Goal: Information Seeking & Learning: Learn about a topic

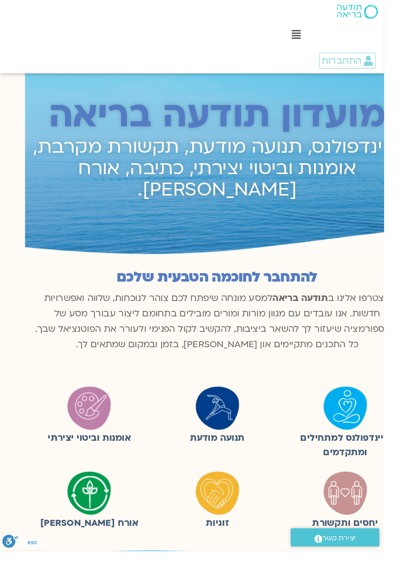
scroll to position [627, 0]
click at [230, 434] on img at bounding box center [232, 434] width 50 height 50
click at [225, 450] on img at bounding box center [232, 434] width 50 height 50
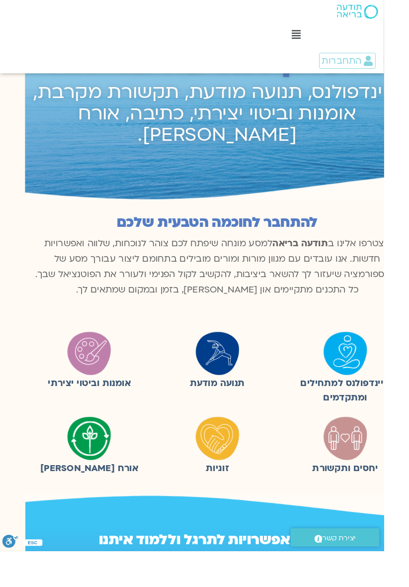
scroll to position [60, -26]
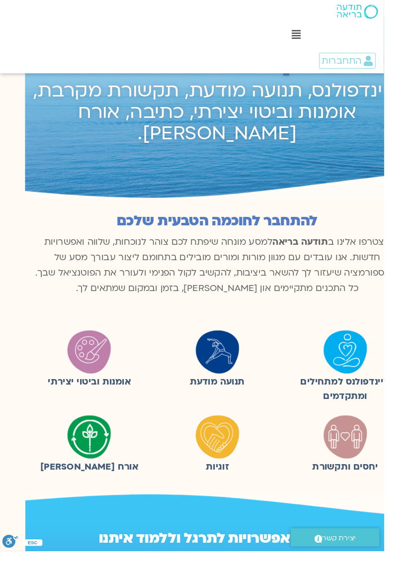
click at [361, 487] on img at bounding box center [368, 465] width 50 height 50
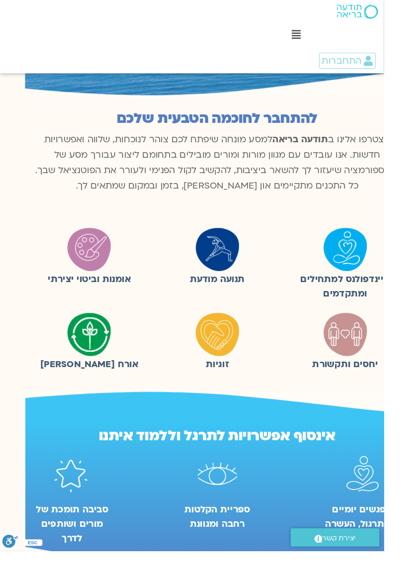
scroll to position [171, -26]
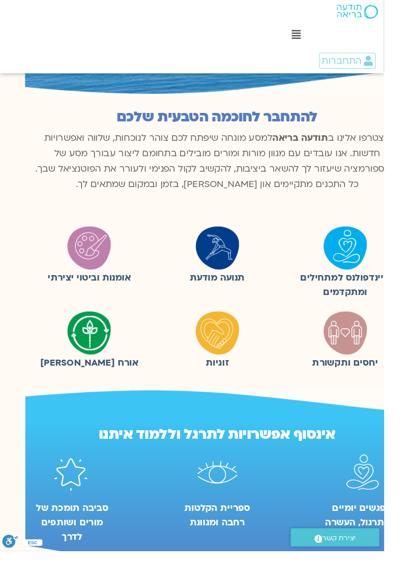
click at [66, 255] on figure "אומנות וביטוי יצירתי" at bounding box center [95, 271] width 126 height 65
click at [81, 273] on img at bounding box center [95, 264] width 50 height 50
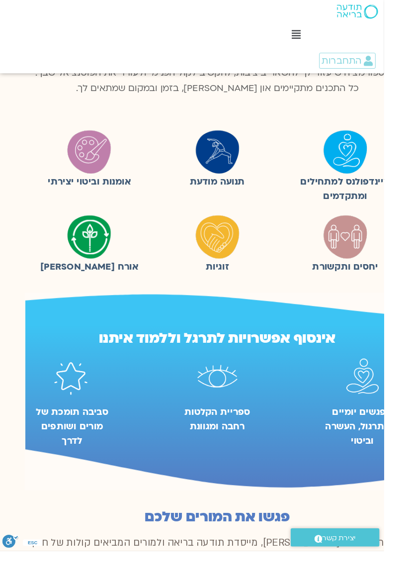
scroll to position [270, -26]
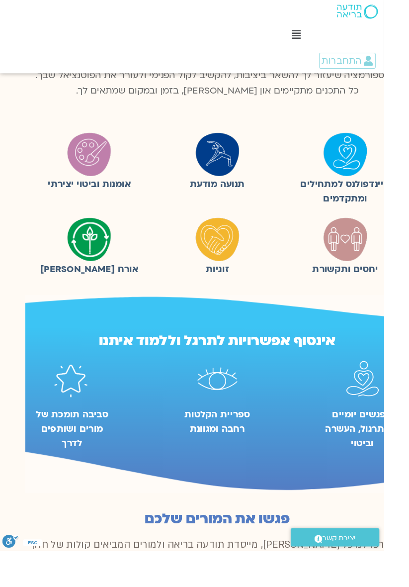
click at [373, 162] on img at bounding box center [368, 164] width 50 height 50
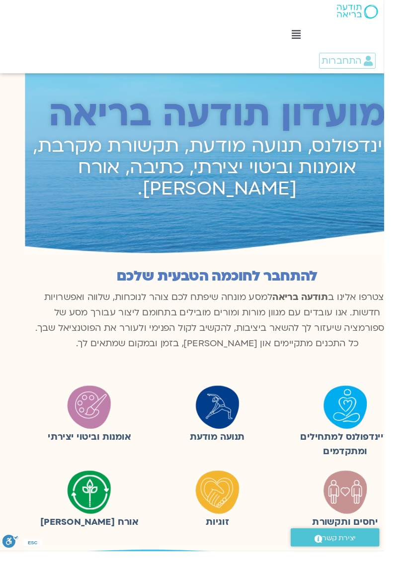
scroll to position [0, -26]
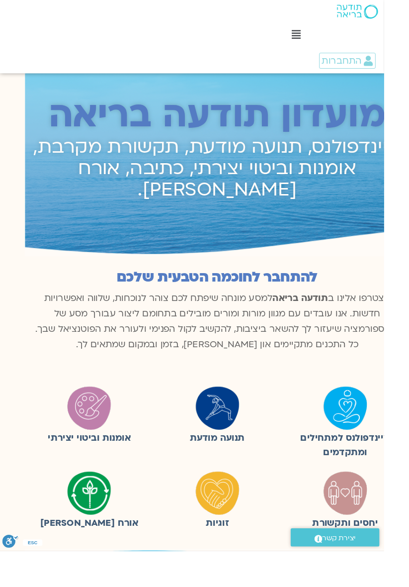
click at [229, 438] on img at bounding box center [232, 434] width 50 height 50
click at [361, 432] on img at bounding box center [368, 434] width 50 height 50
click at [210, 541] on img at bounding box center [232, 525] width 50 height 50
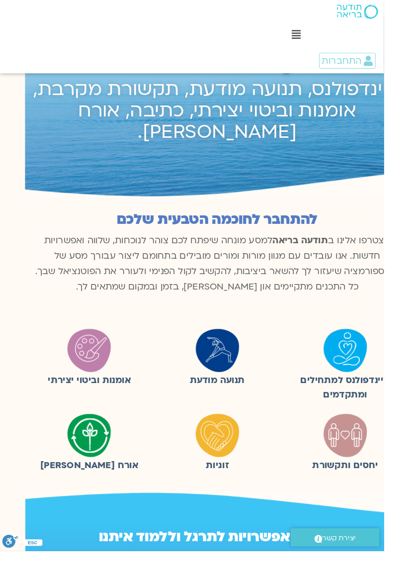
scroll to position [0, -26]
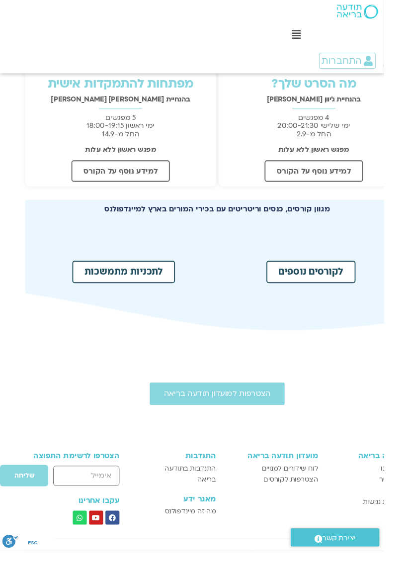
scroll to position [381, -26]
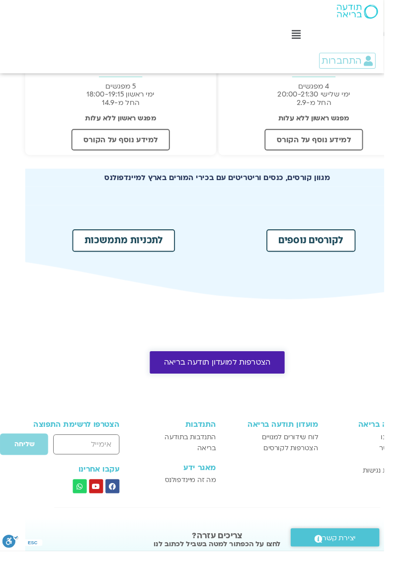
click at [177, 387] on span "הצטרפות למועדון תודעה בריאה" at bounding box center [231, 385] width 114 height 9
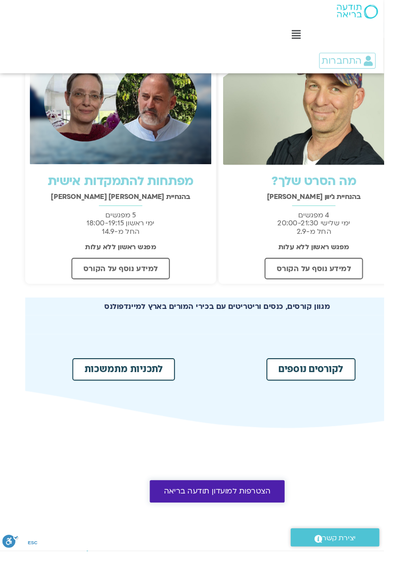
scroll to position [243, -26]
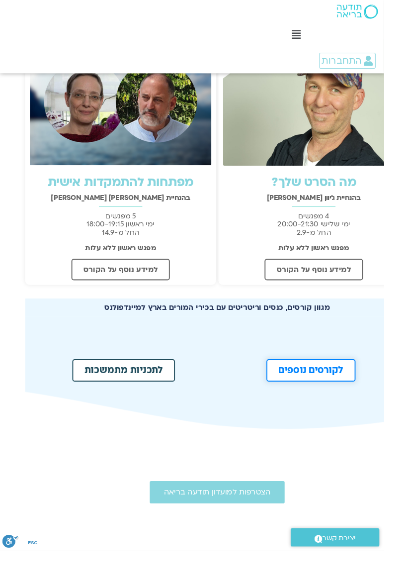
click at [285, 388] on link "לקורסים נוספים" at bounding box center [331, 394] width 95 height 24
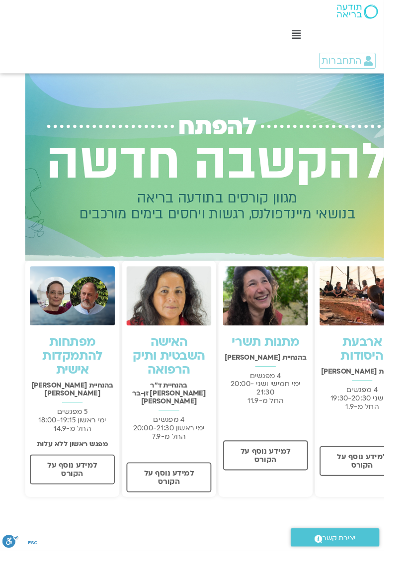
click at [363, 369] on link "ארבעת היסודות" at bounding box center [386, 371] width 46 height 33
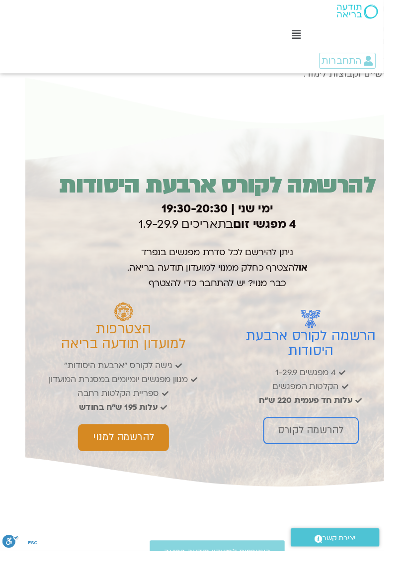
scroll to position [1481, -26]
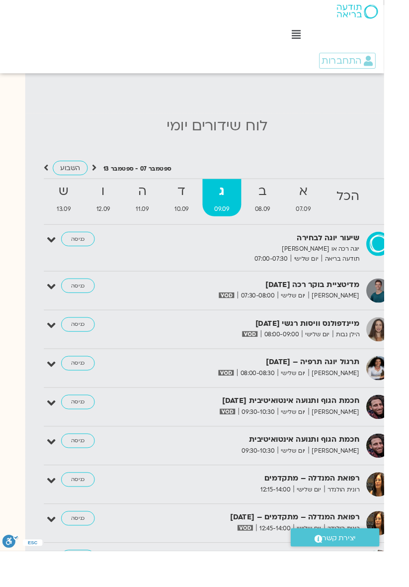
scroll to position [1229, -26]
